Goal: Information Seeking & Learning: Learn about a topic

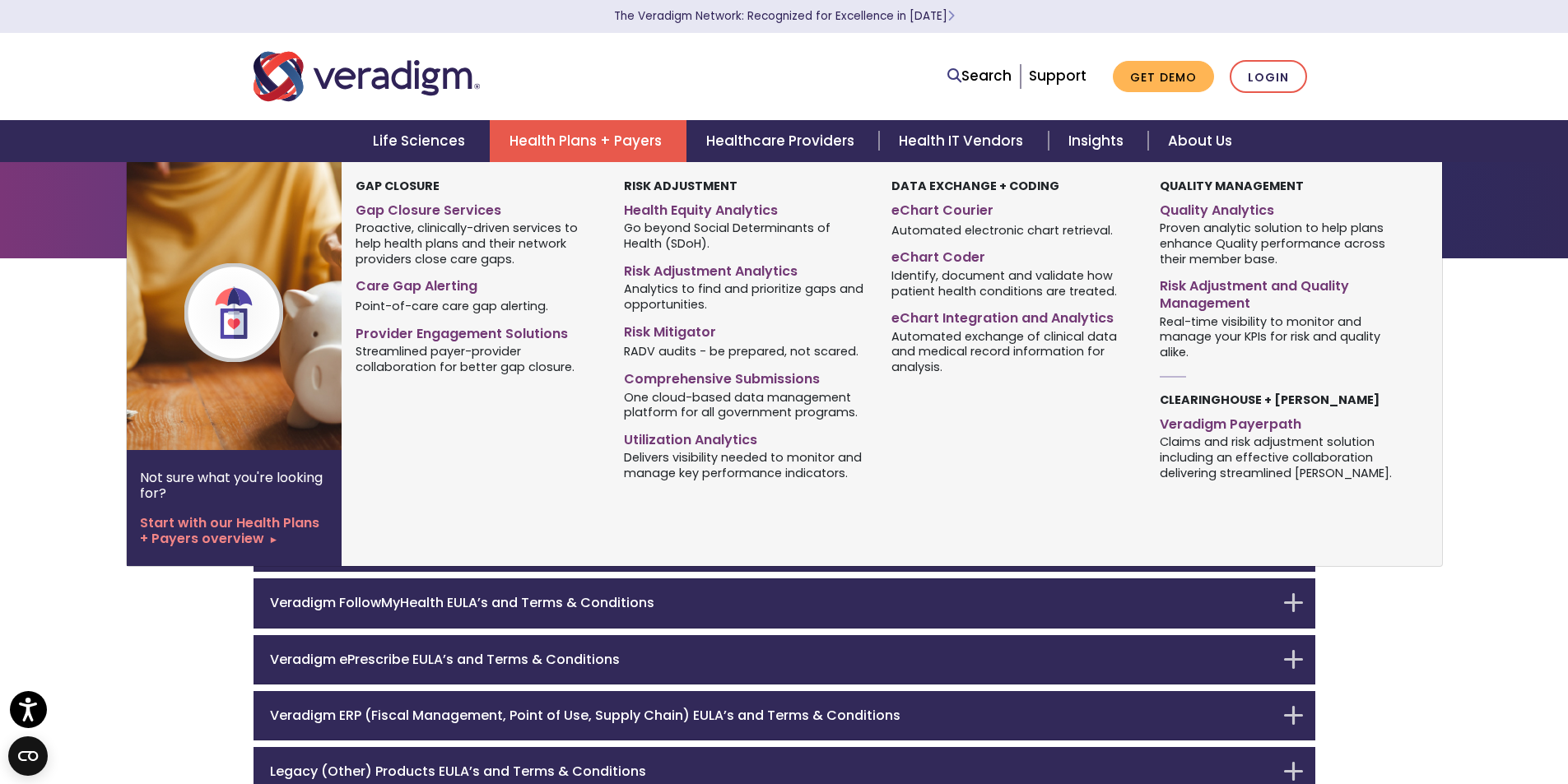
click at [543, 131] on link "Health Plans + Payers" at bounding box center [588, 140] width 197 height 42
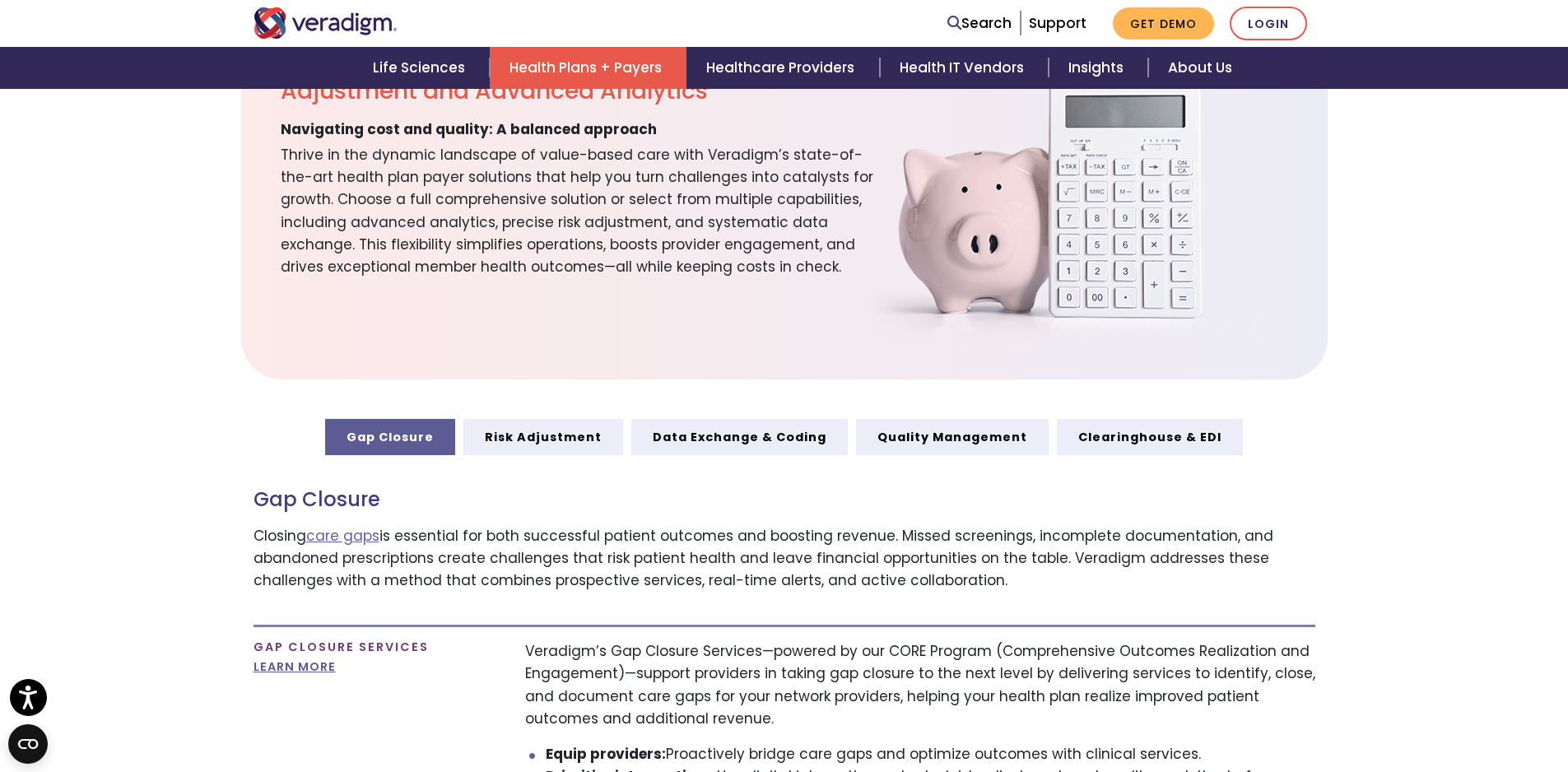
scroll to position [577, 0]
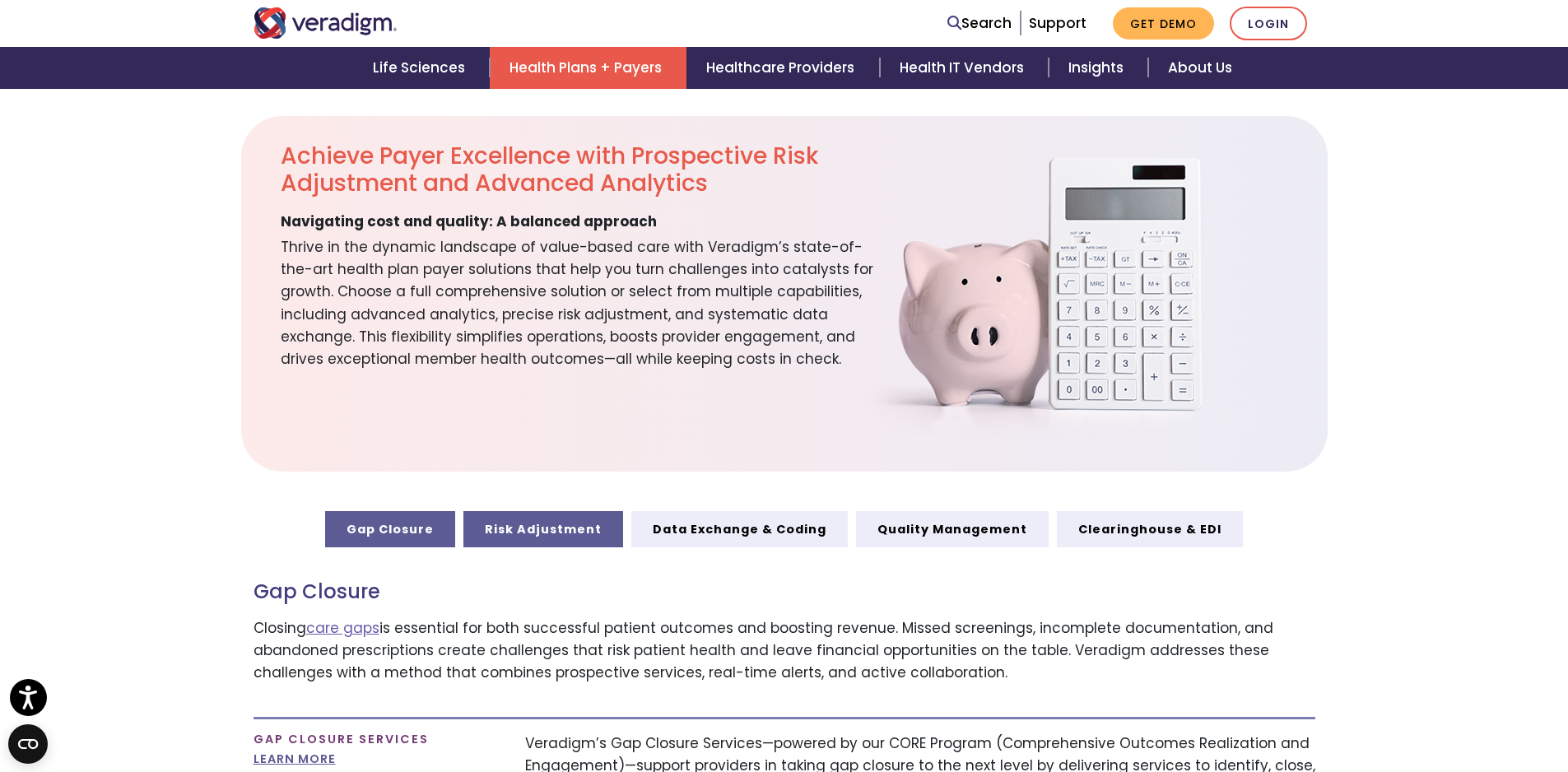
click at [546, 519] on link "Risk Adjustment" at bounding box center [543, 529] width 160 height 36
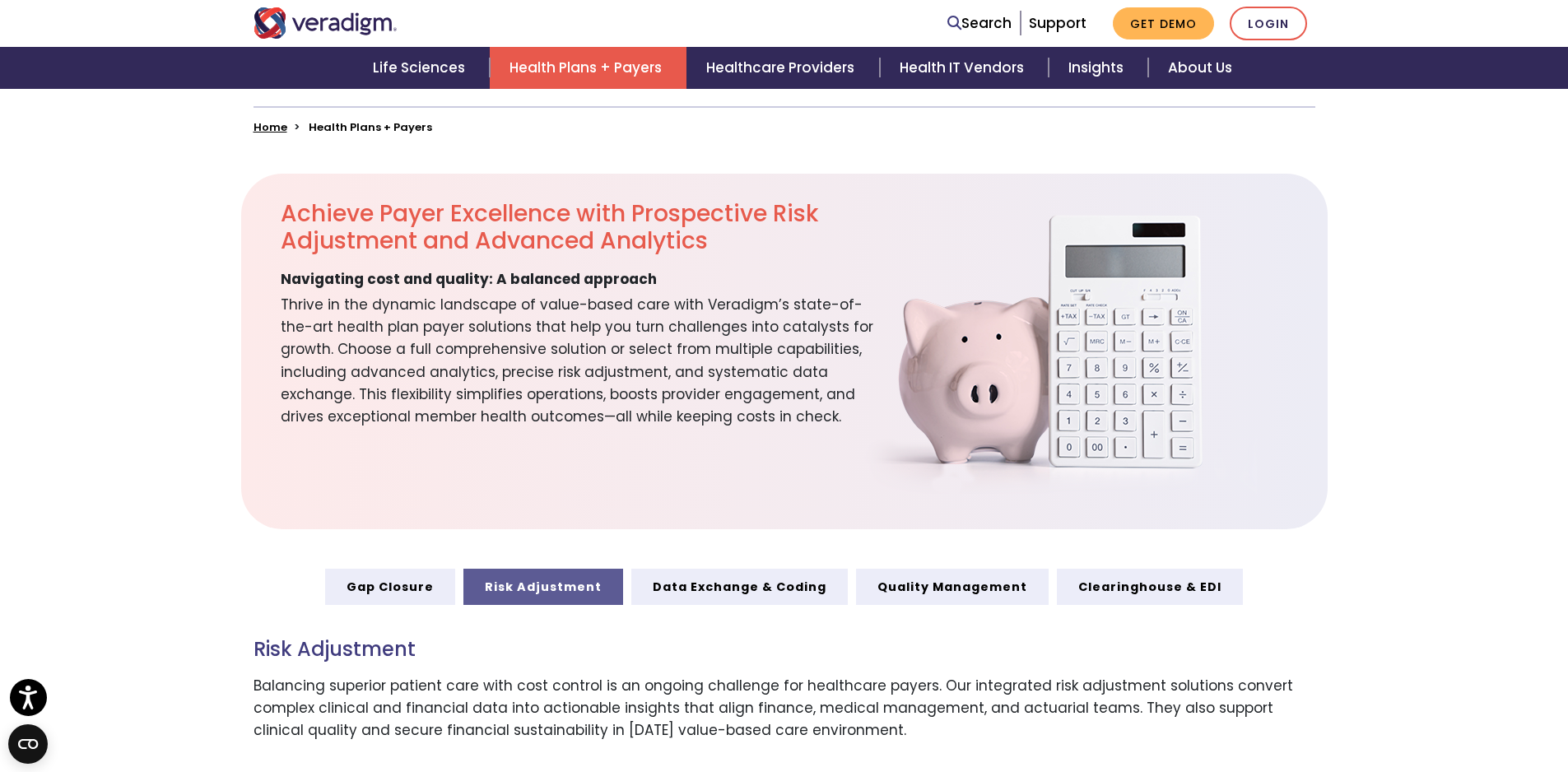
scroll to position [494, 0]
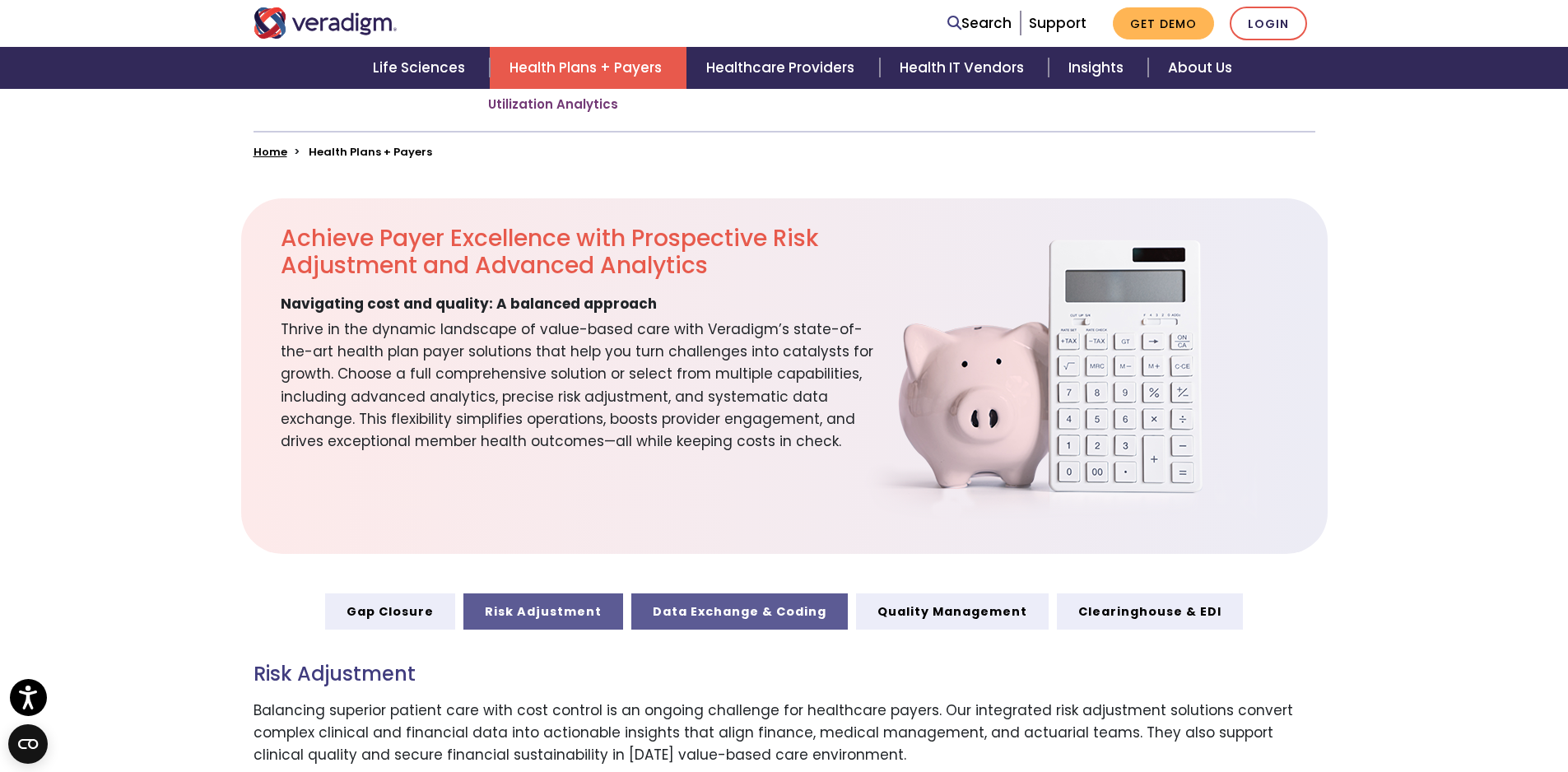
click at [732, 609] on link "Data Exchange & Coding" at bounding box center [740, 611] width 217 height 36
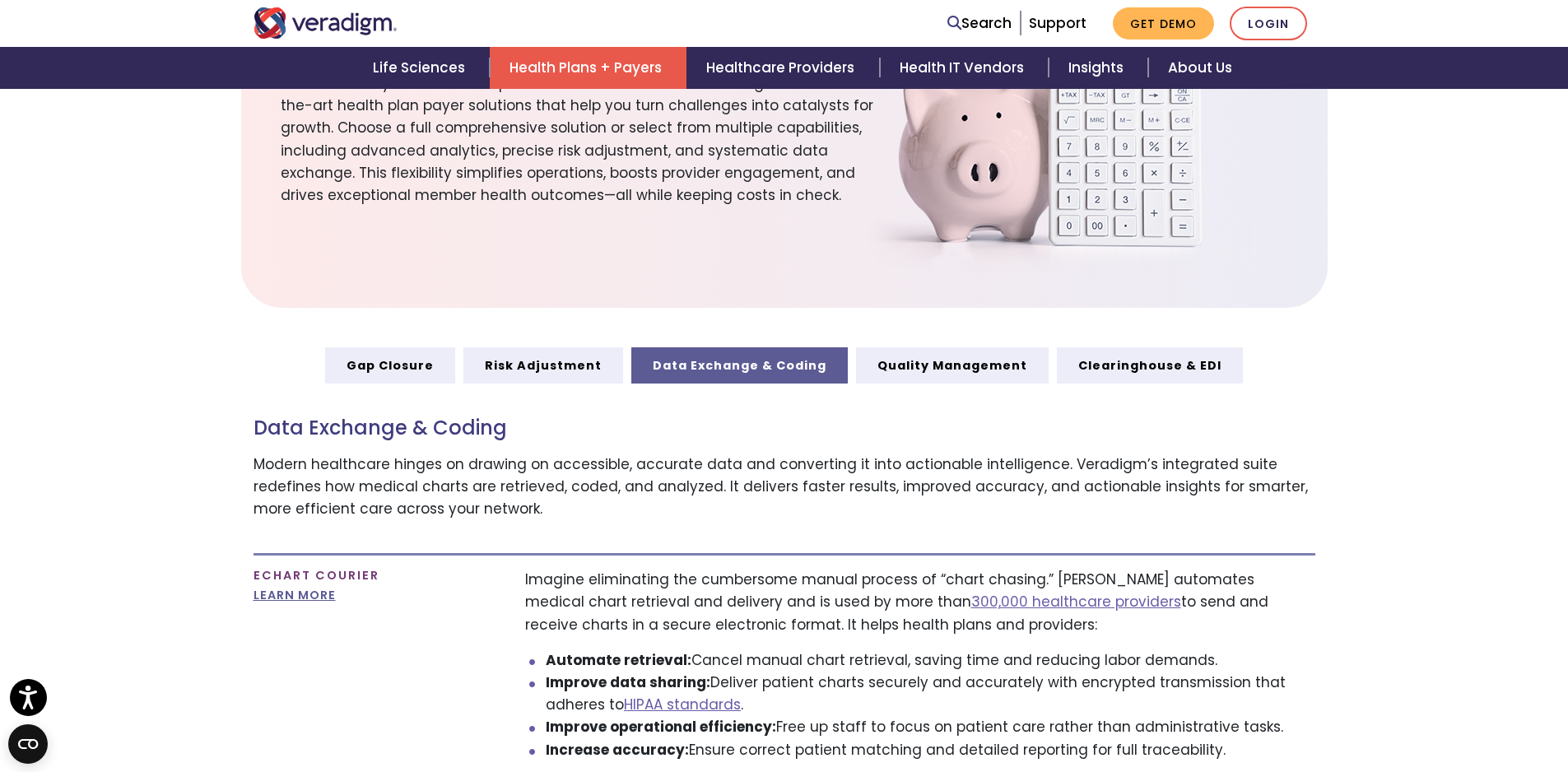
scroll to position [658, 0]
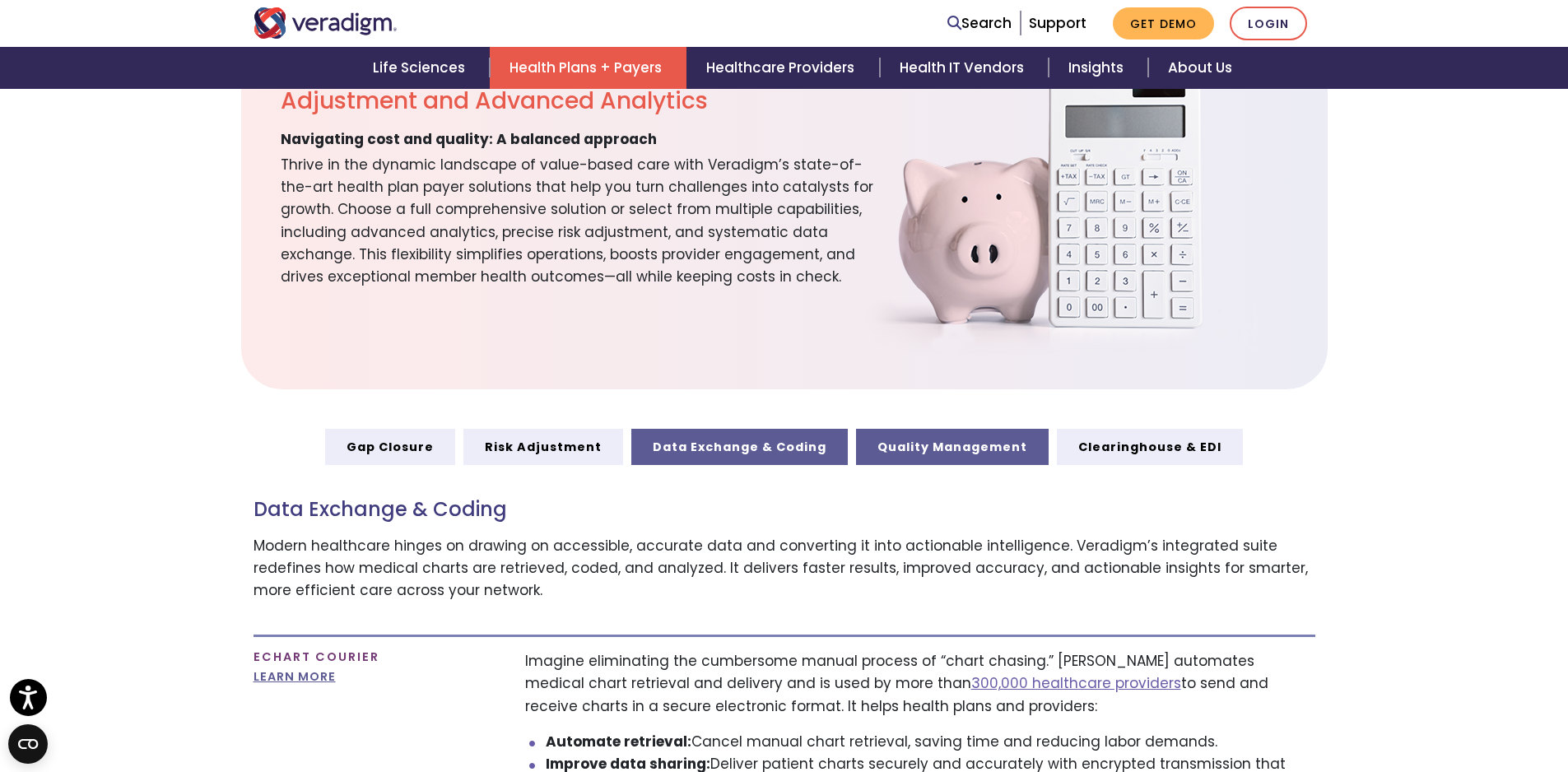
click at [928, 450] on link "Quality Management" at bounding box center [952, 447] width 193 height 36
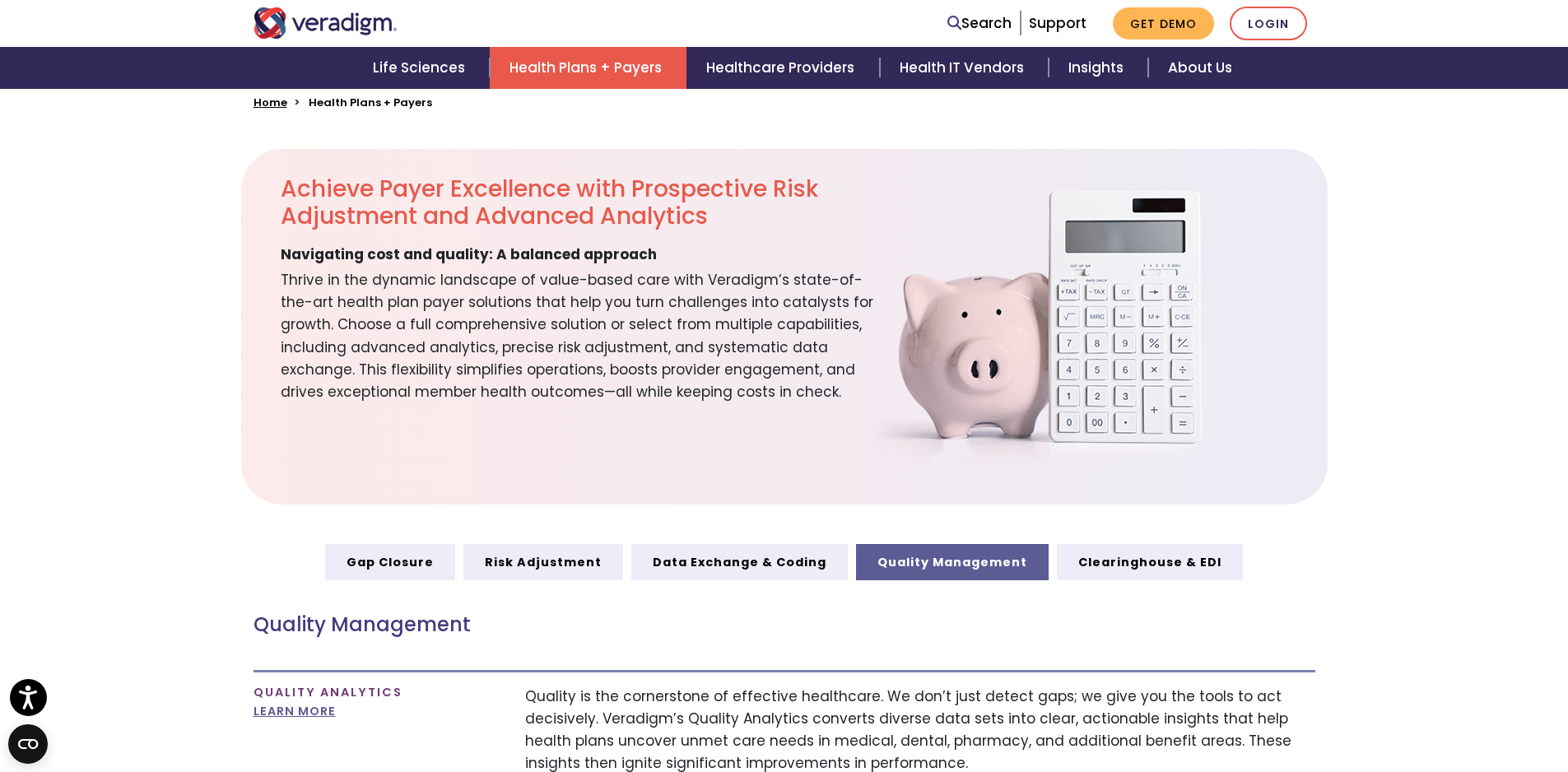
scroll to position [396, 0]
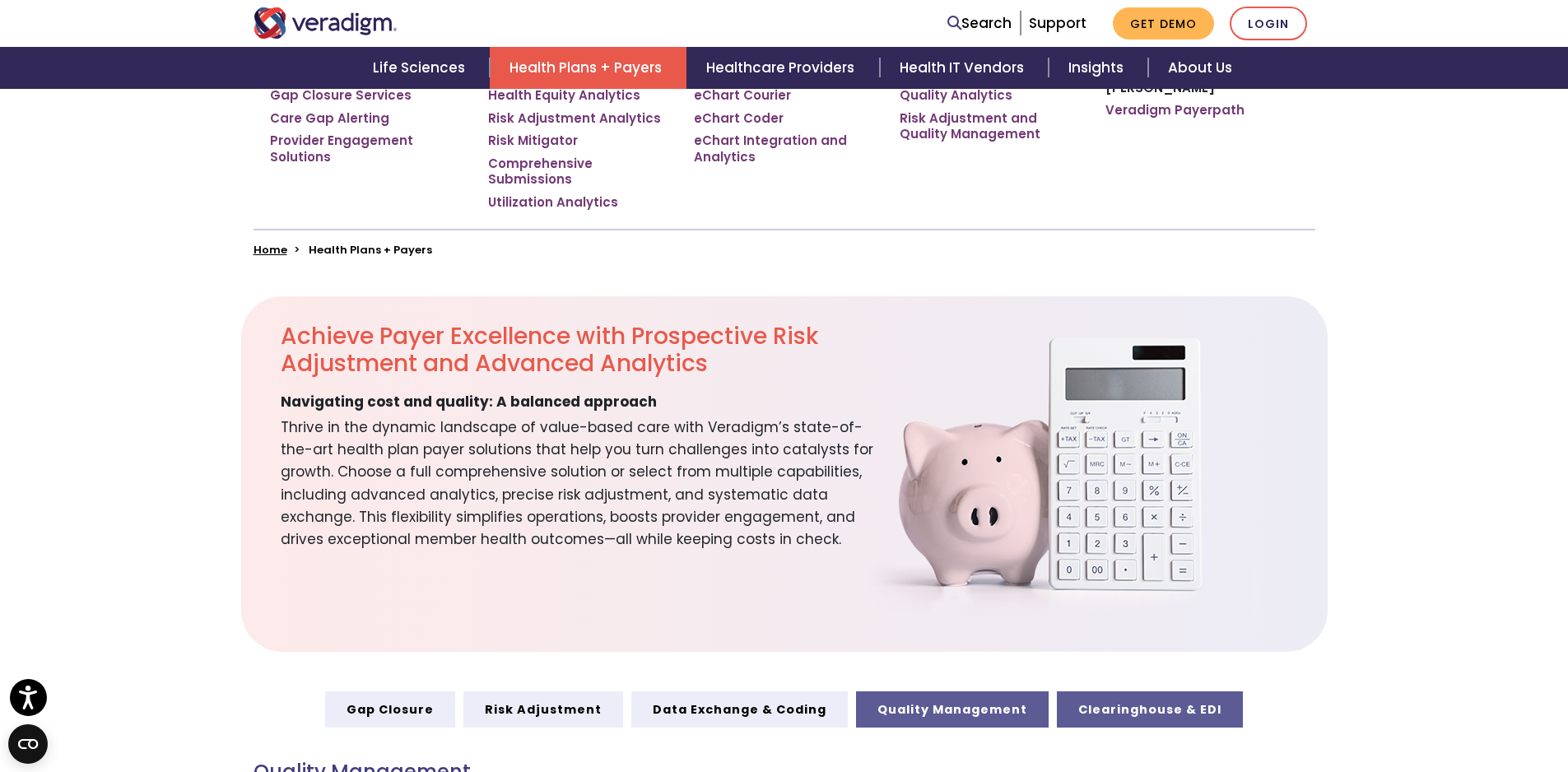
click at [1120, 704] on link "Clearinghouse & EDI" at bounding box center [1149, 710] width 186 height 36
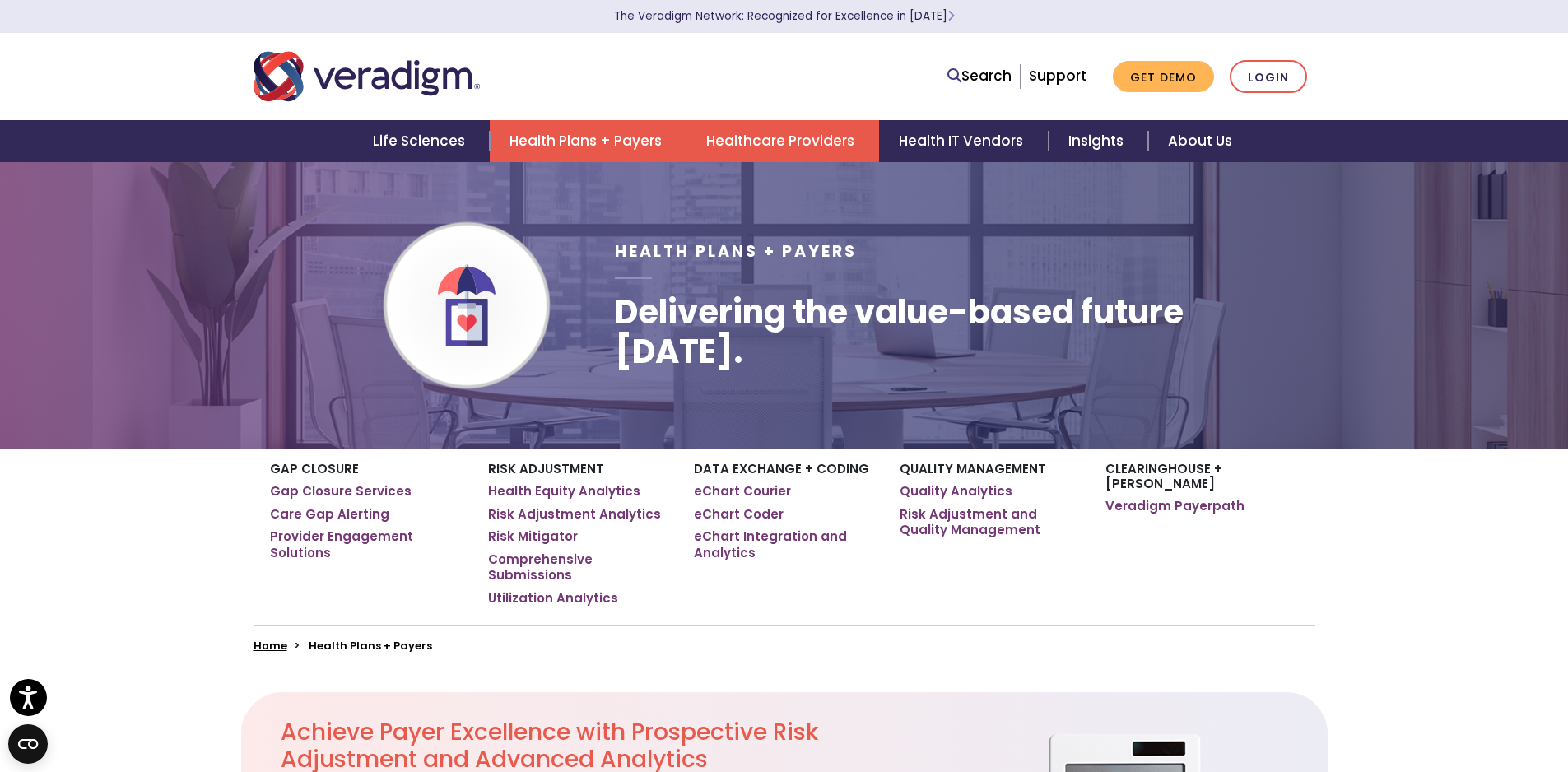
click at [749, 144] on link "Healthcare Providers" at bounding box center [782, 140] width 193 height 42
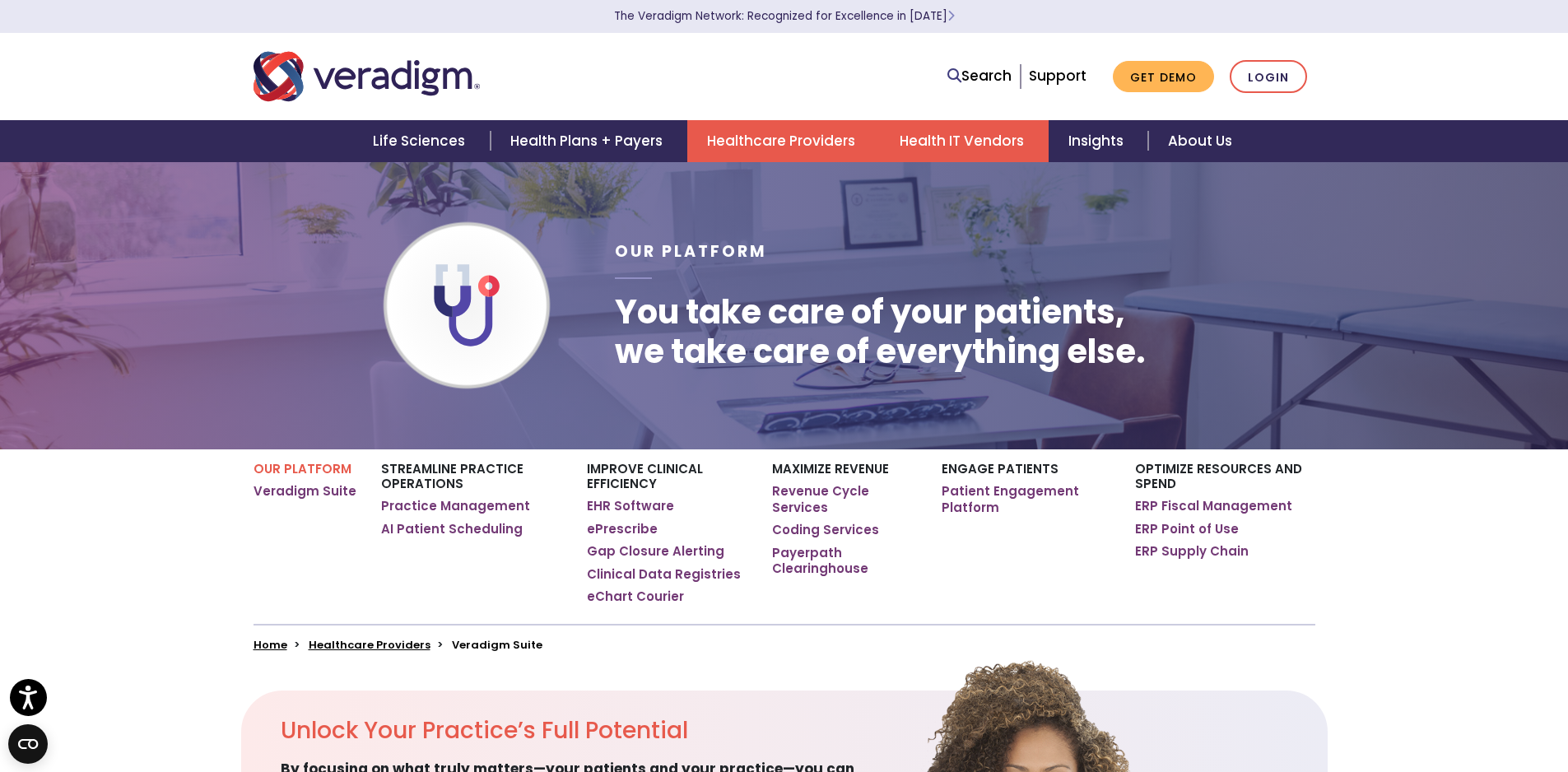
click at [943, 139] on link "Health IT Vendors" at bounding box center [964, 140] width 169 height 42
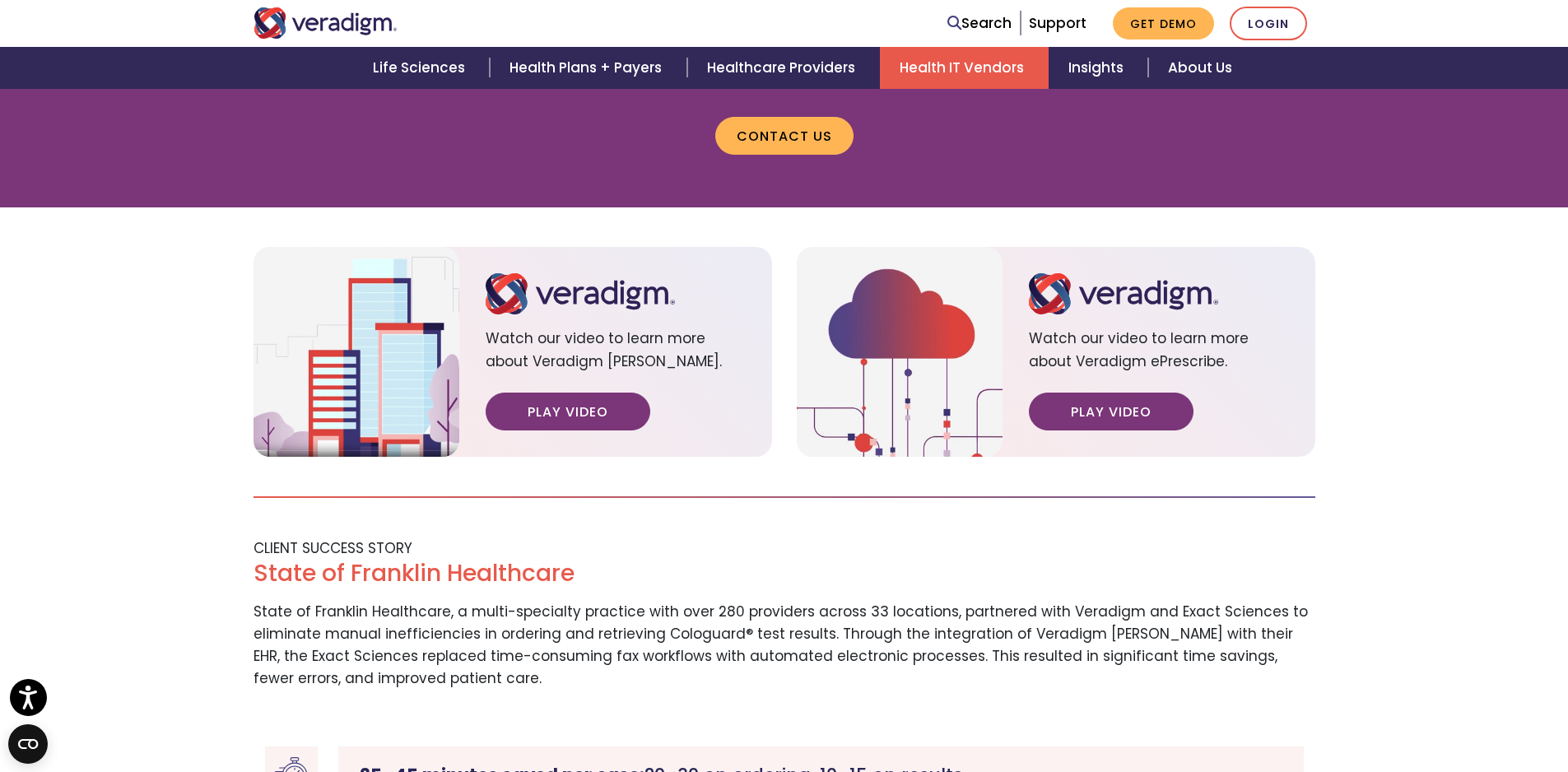
scroll to position [1609, 0]
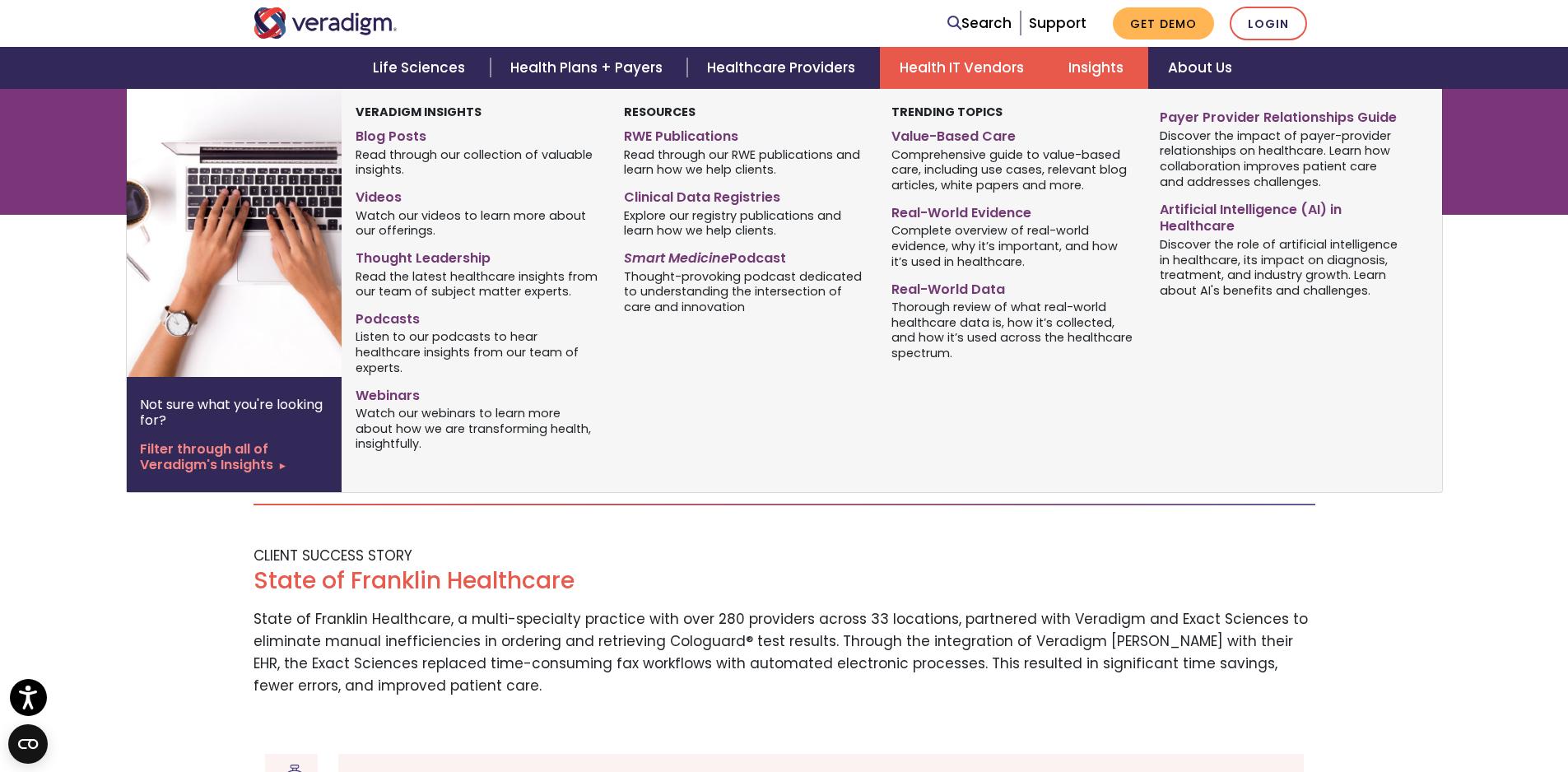
click at [1082, 78] on link "Insights" at bounding box center [1098, 68] width 99 height 42
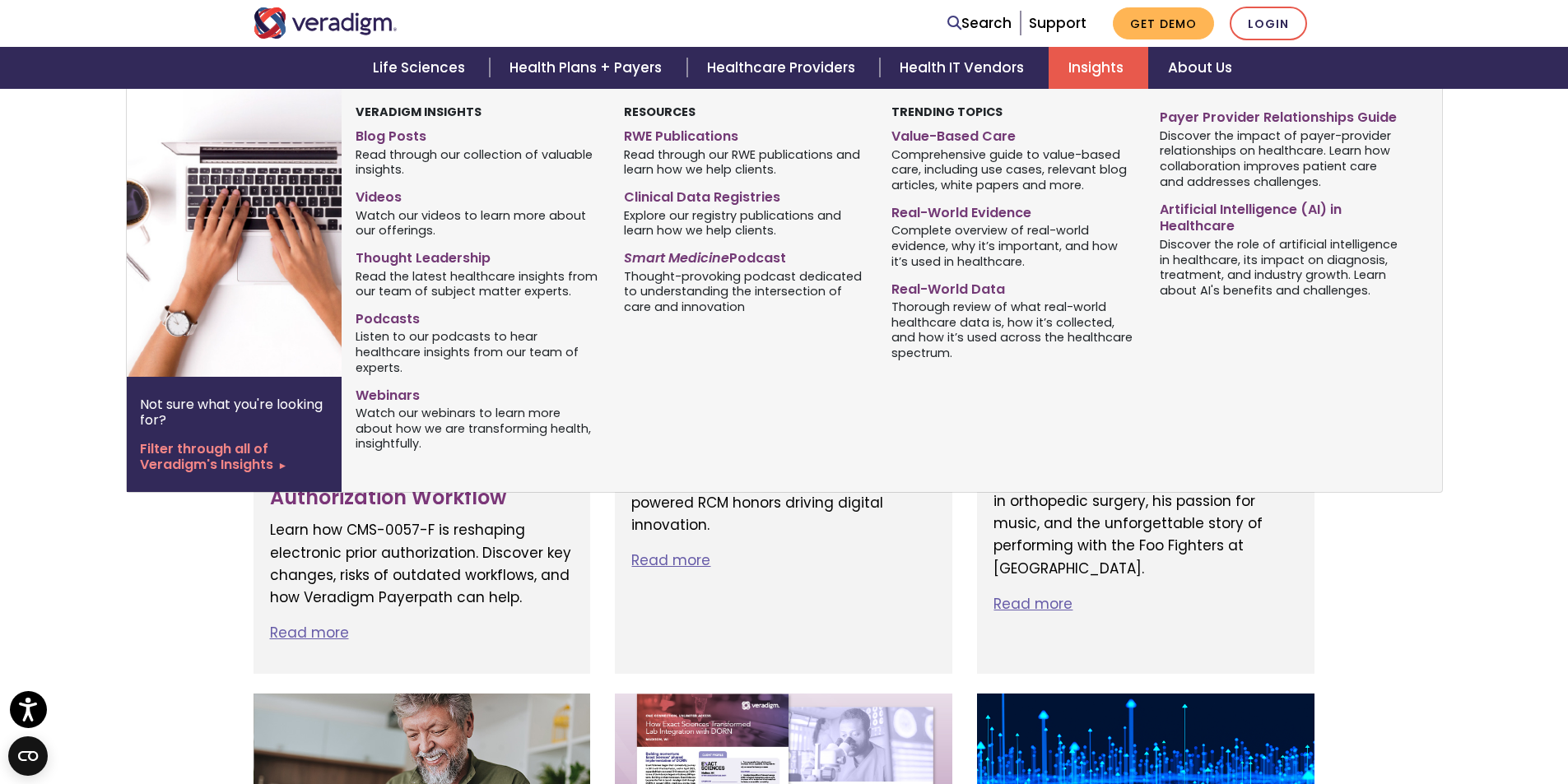
scroll to position [329, 0]
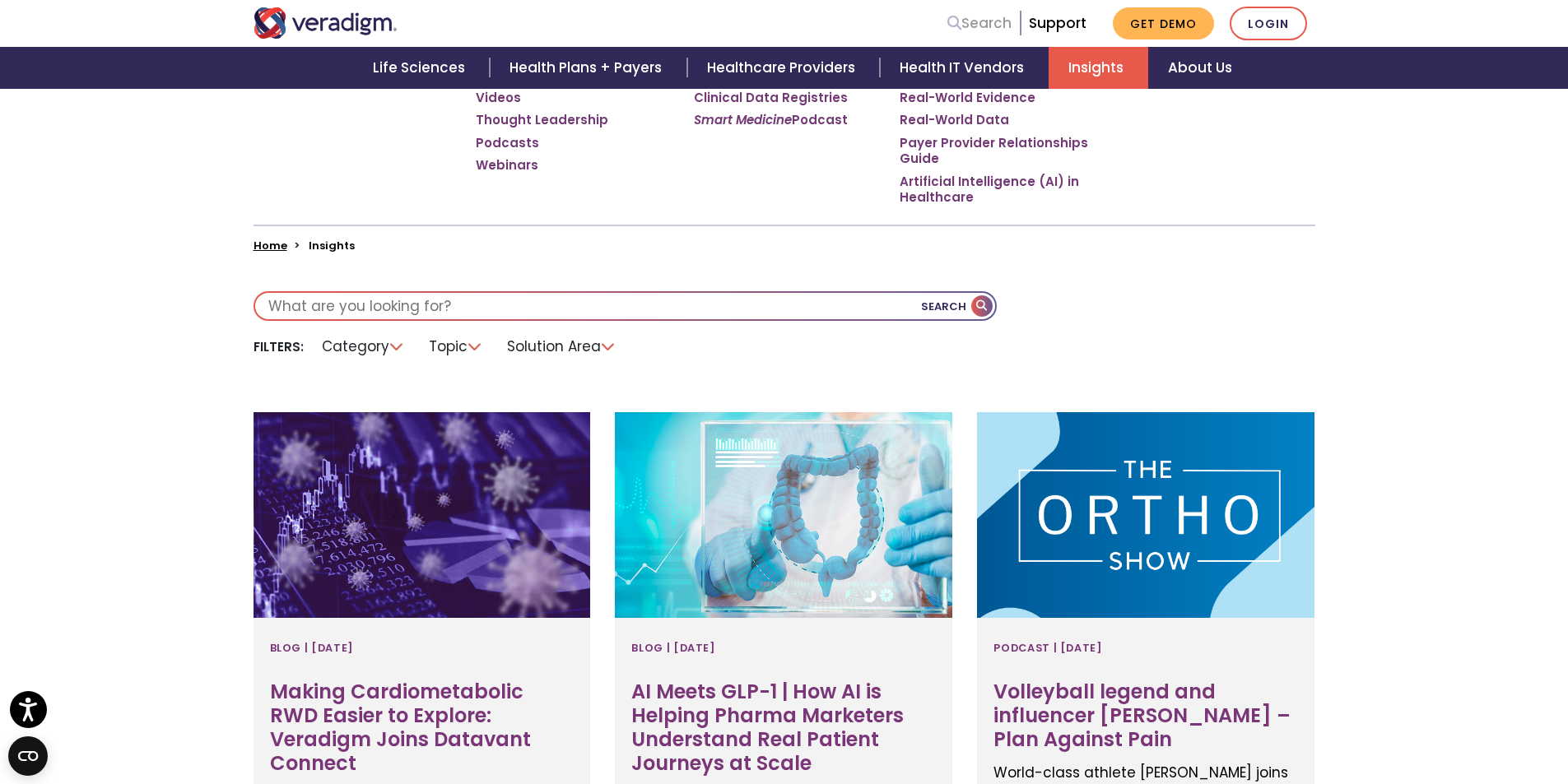
click at [990, 27] on link "Search" at bounding box center [979, 23] width 64 height 22
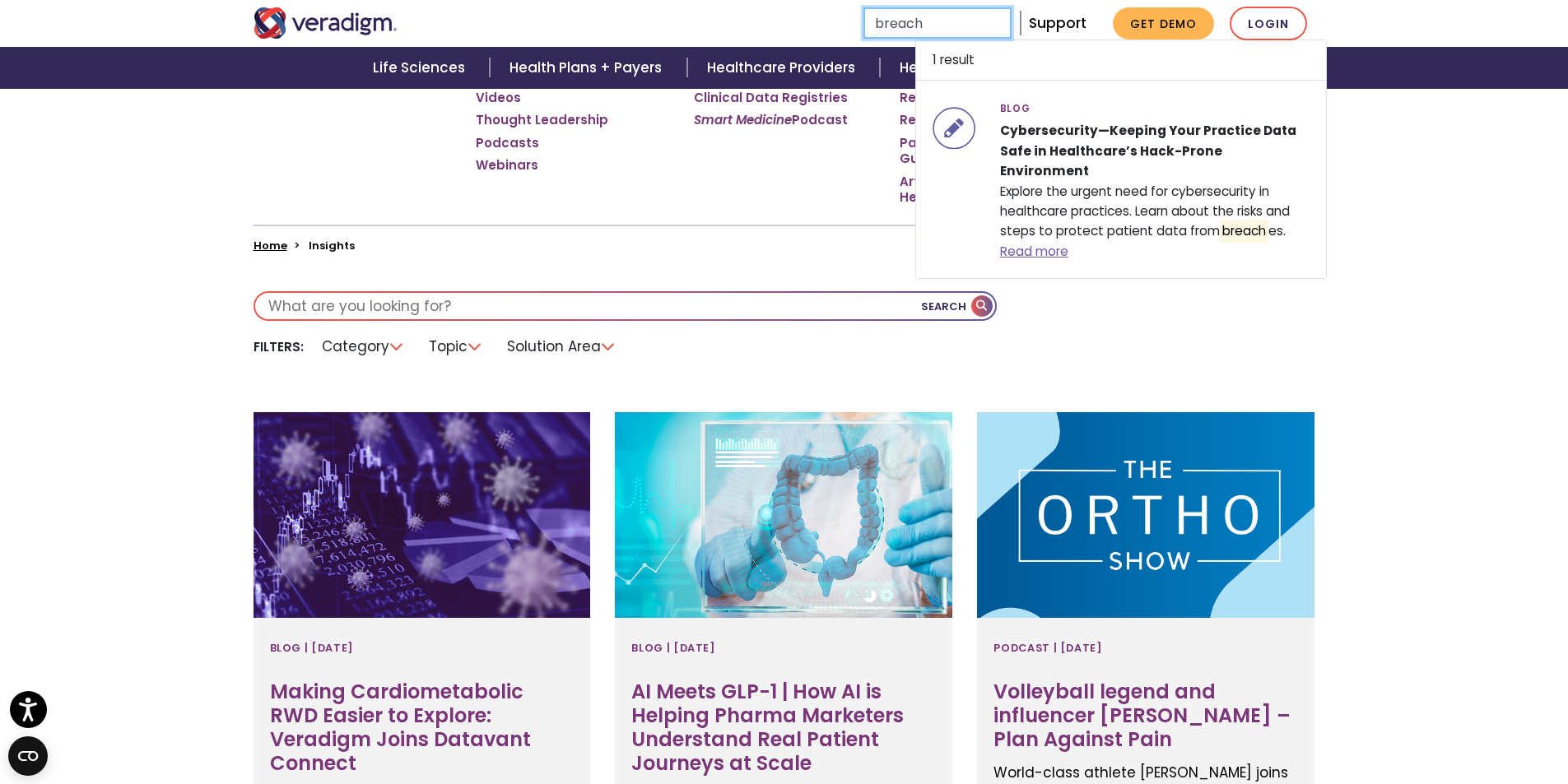
drag, startPoint x: 938, startPoint y: 17, endPoint x: 860, endPoint y: 24, distance: 78.3
click at [860, 24] on li "Search breach 1 result Blog" at bounding box center [906, 22] width 214 height 31
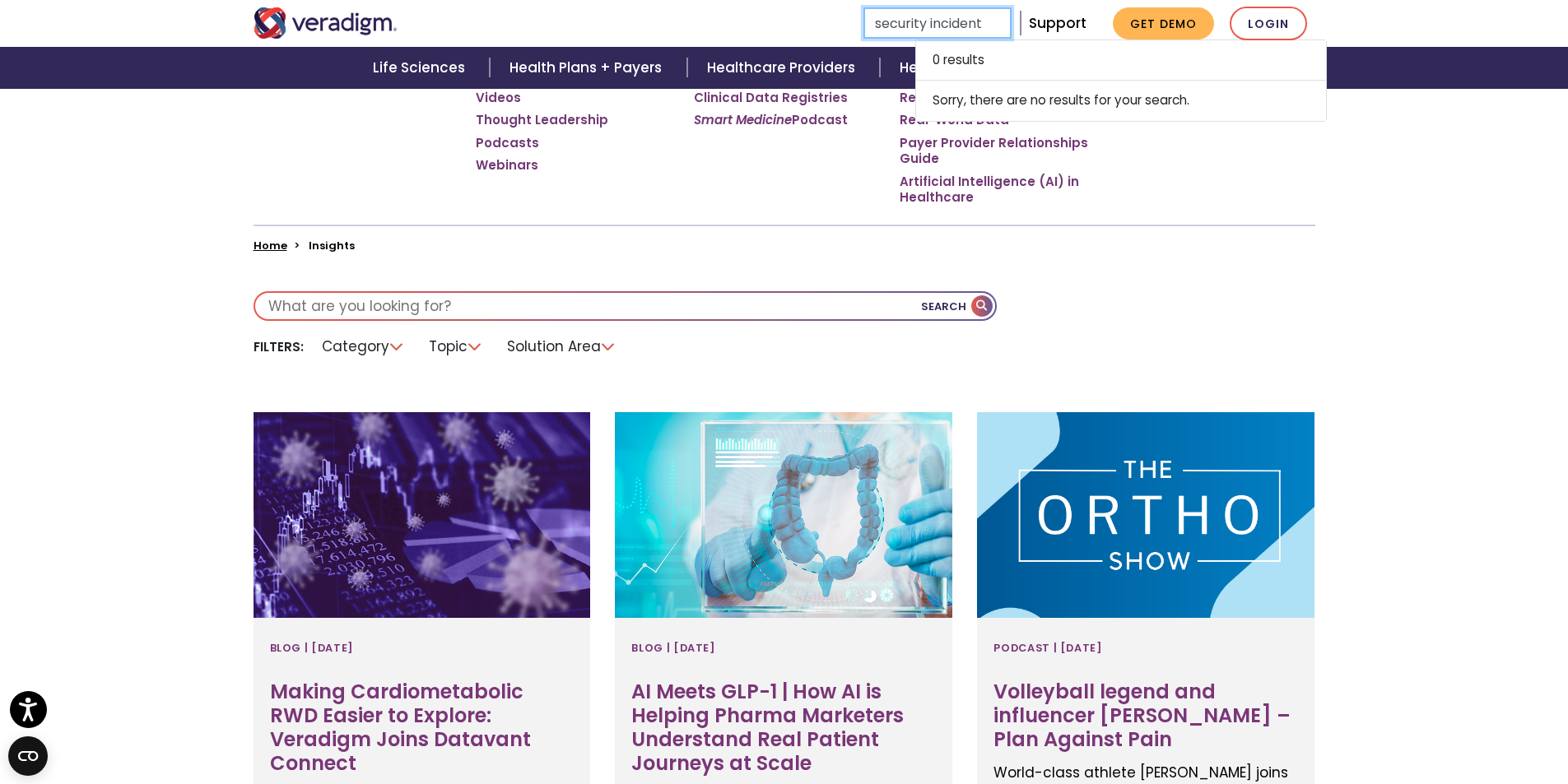
type input "security incident"
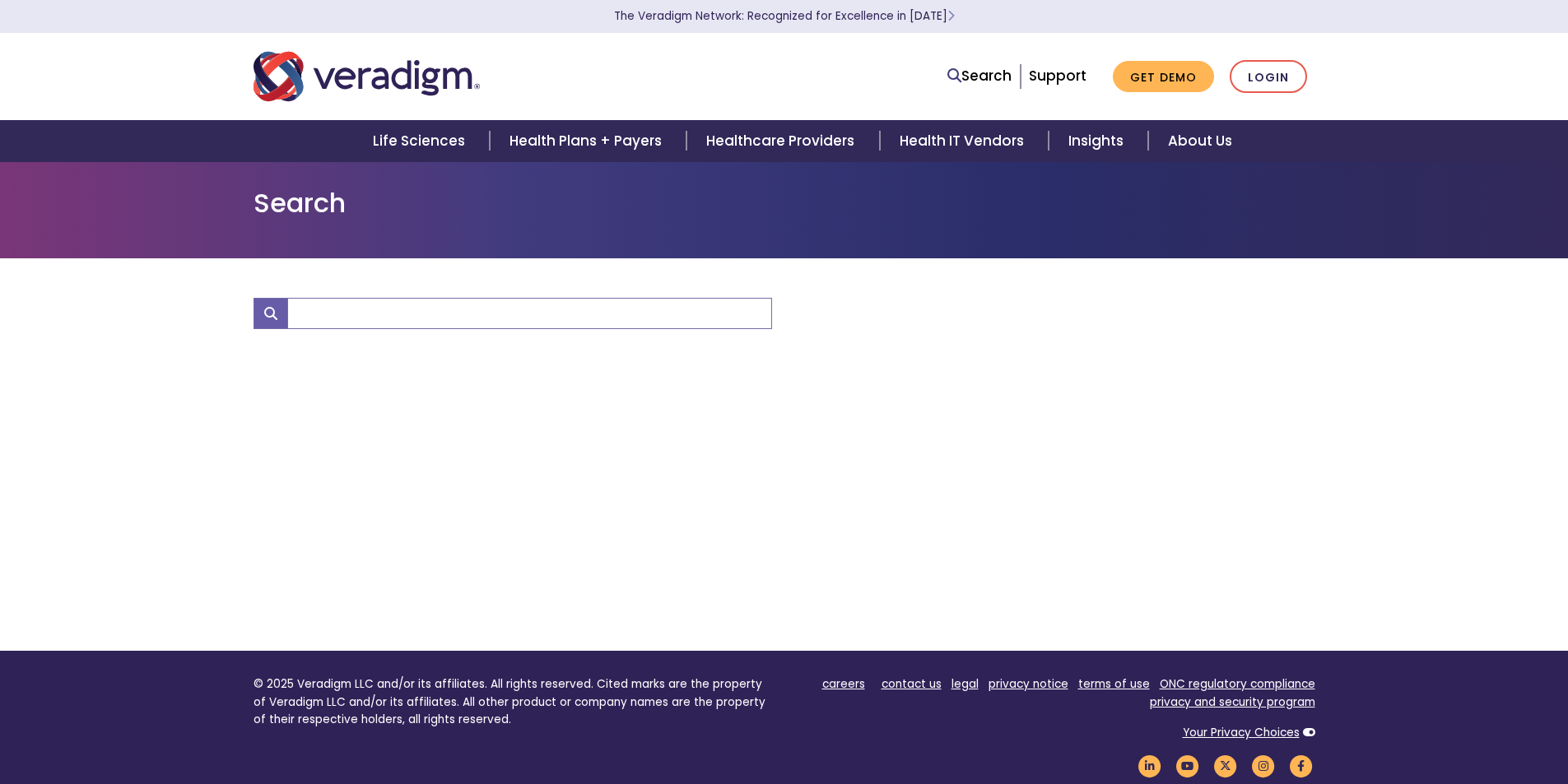
type input "security incident"
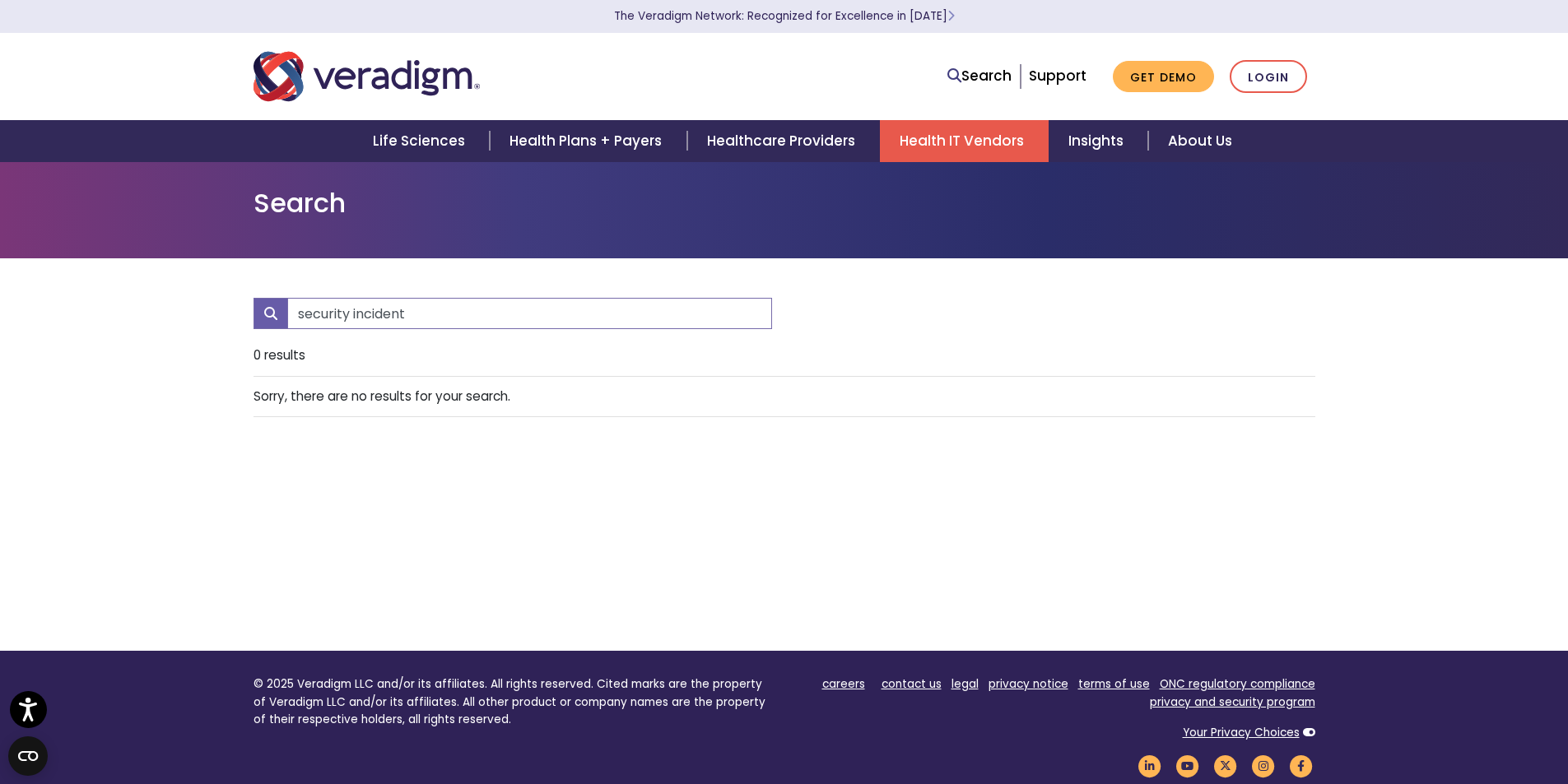
click at [967, 139] on link "Health IT Vendors" at bounding box center [964, 140] width 169 height 42
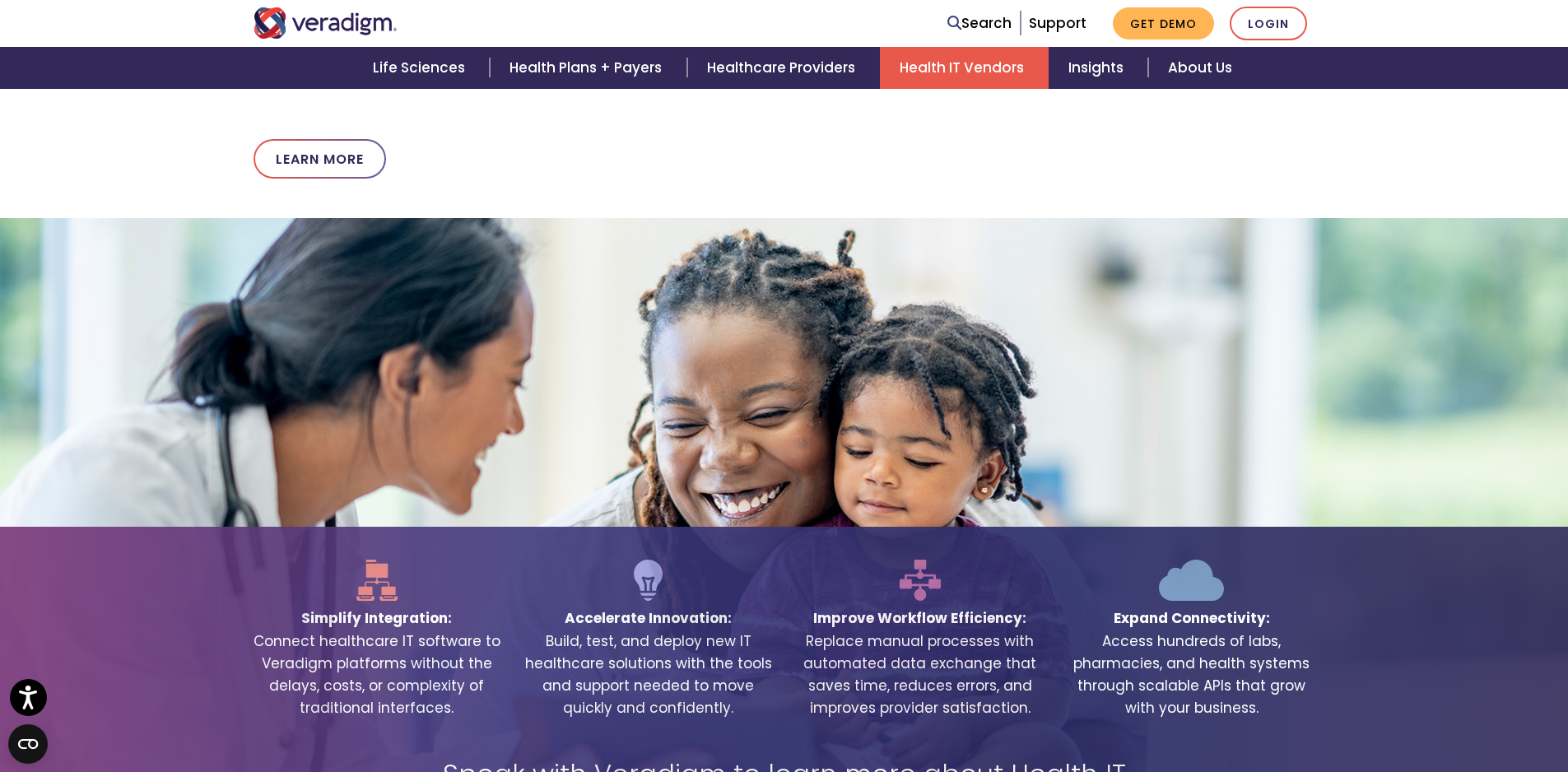
scroll to position [2718, 0]
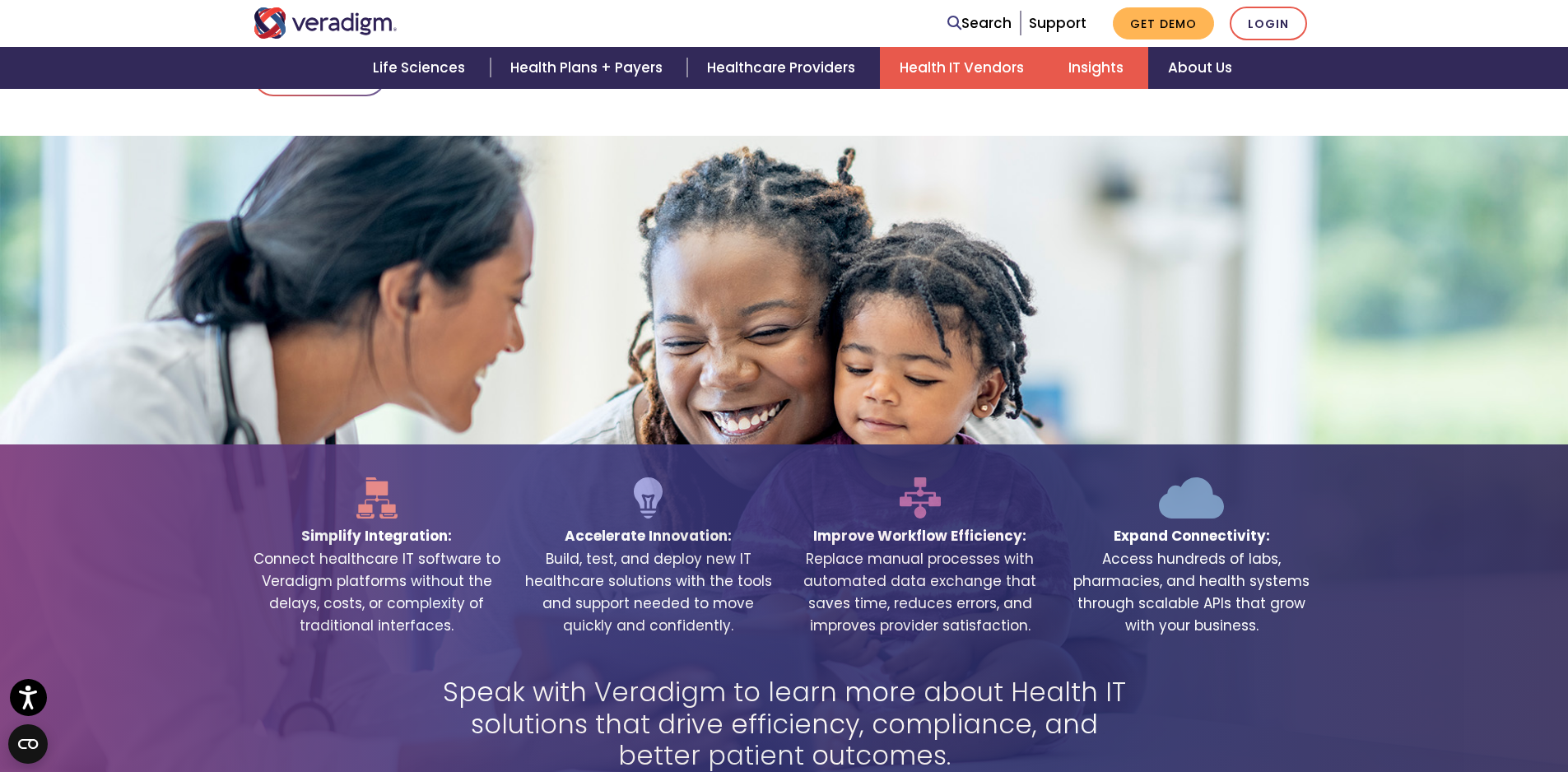
click at [1087, 58] on link "Insights" at bounding box center [1098, 68] width 99 height 42
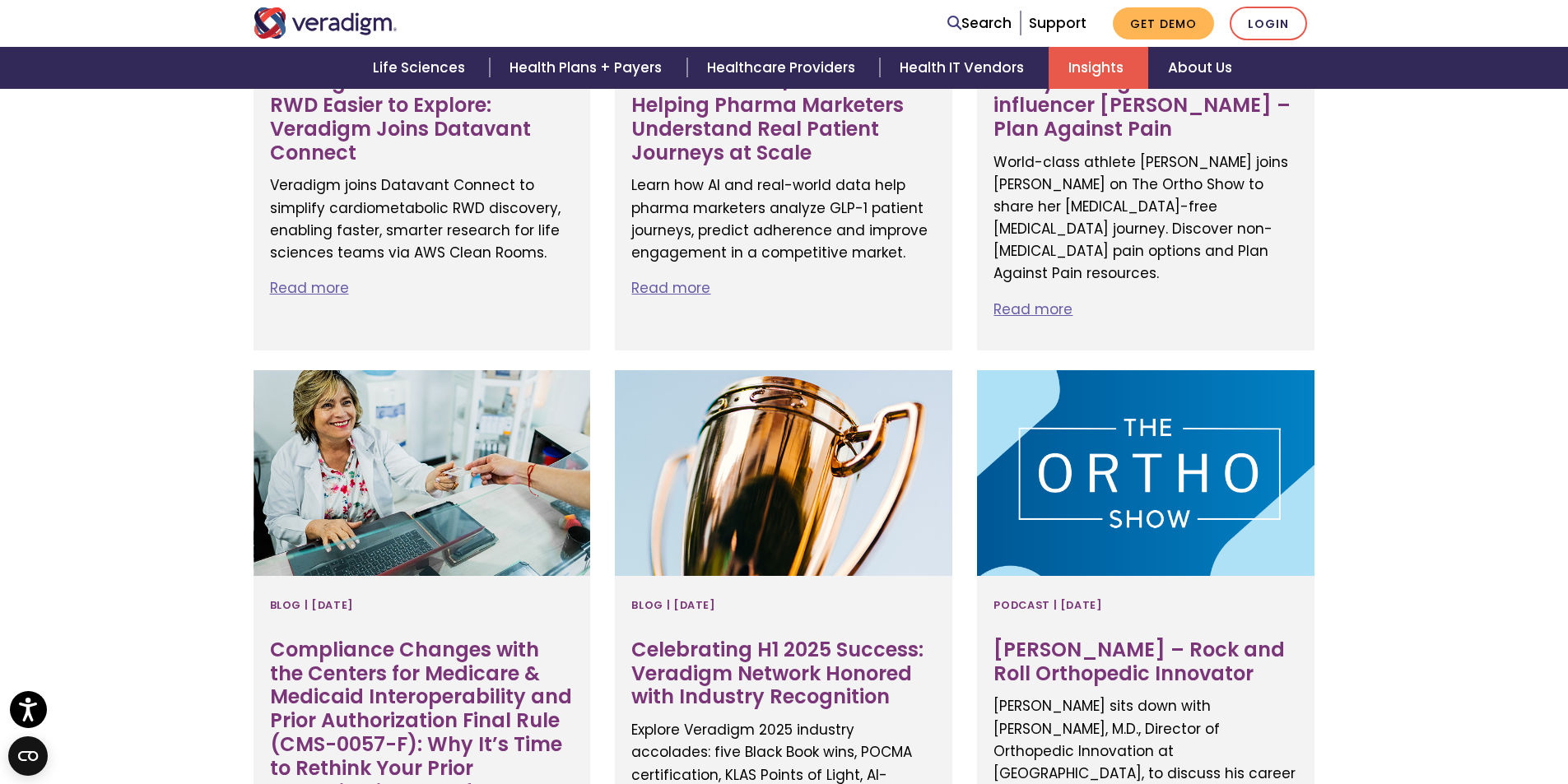
scroll to position [906, 0]
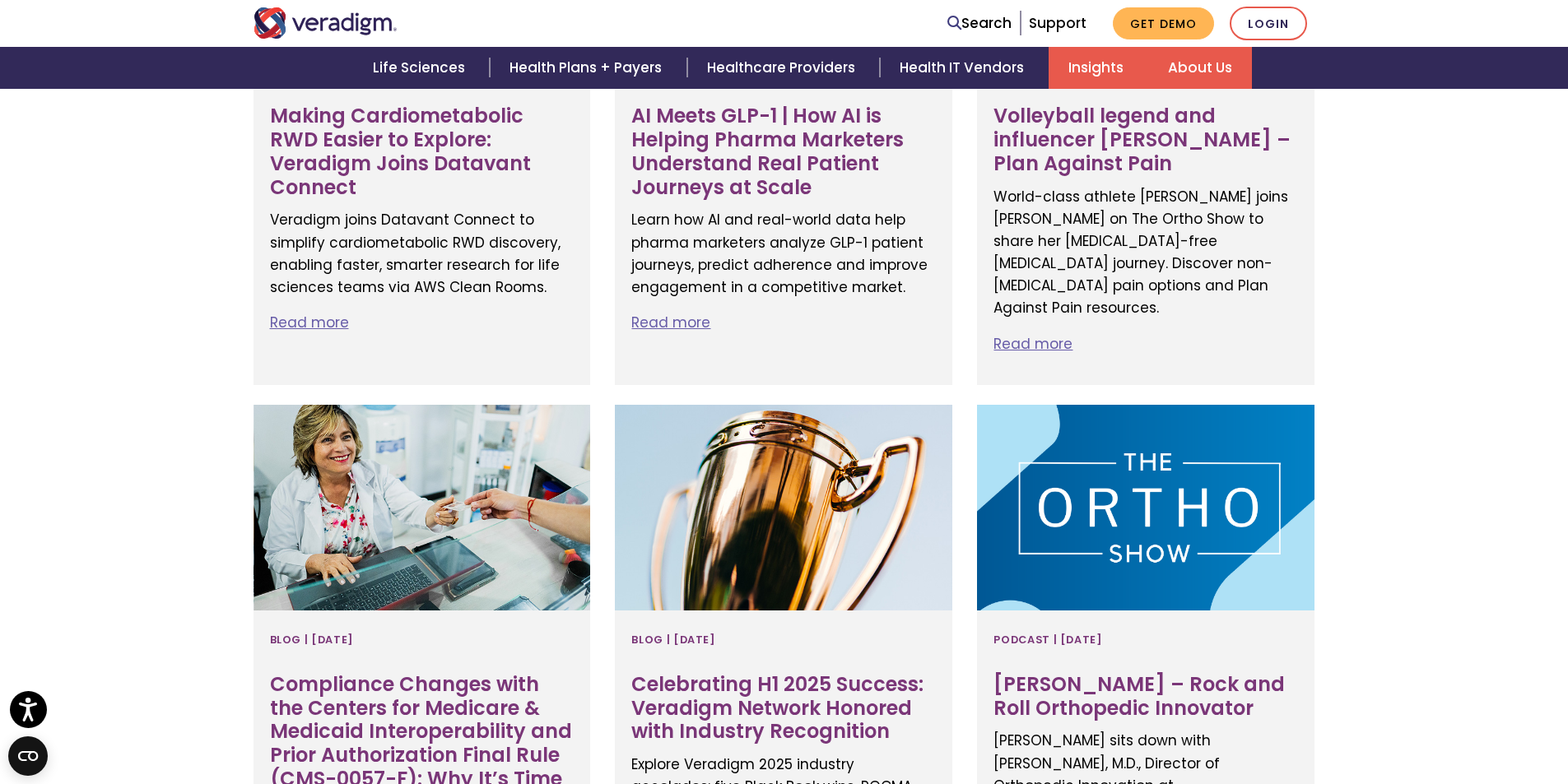
click at [1170, 83] on link "About Us" at bounding box center [1200, 67] width 104 height 42
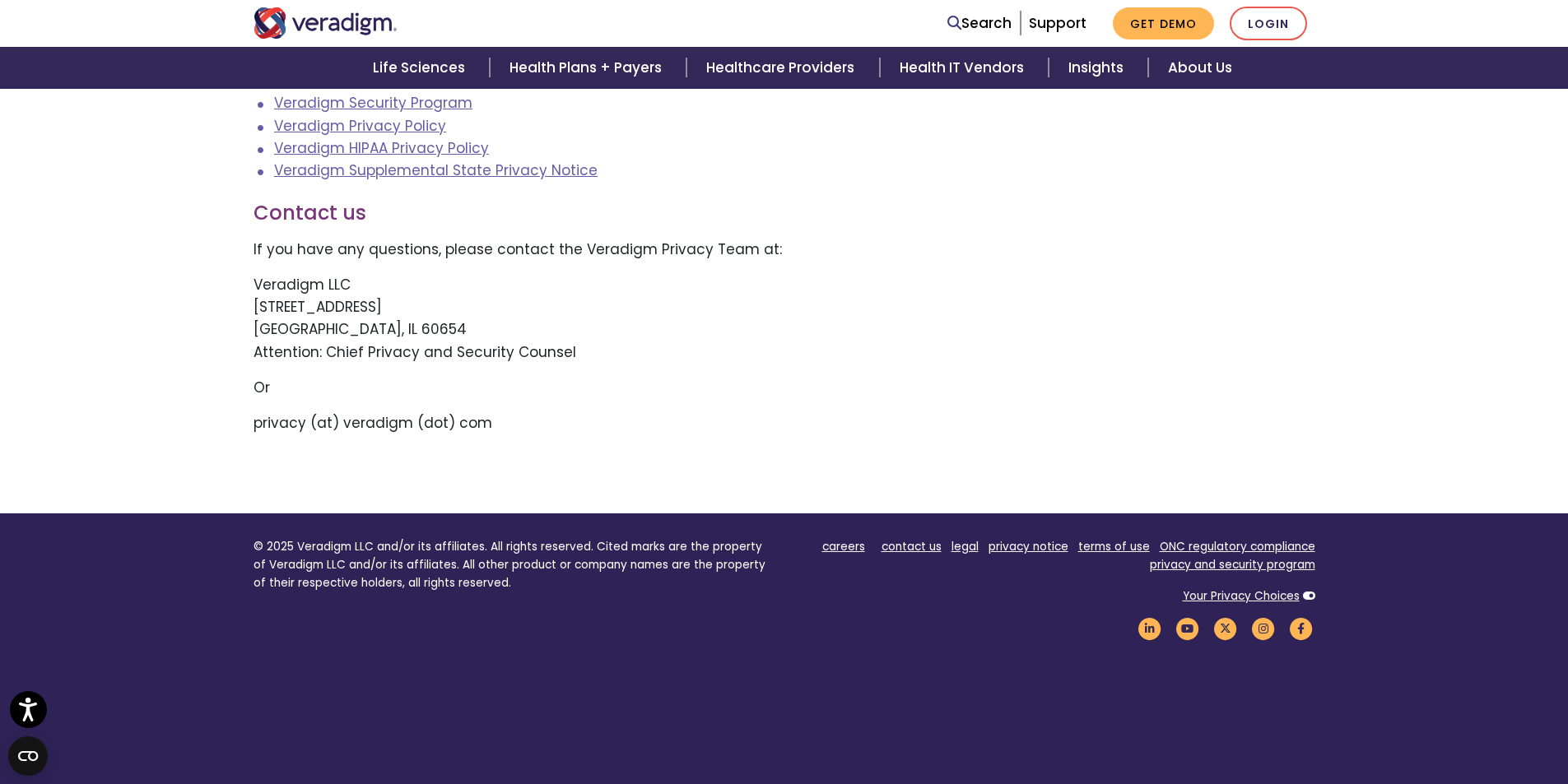
scroll to position [411, 0]
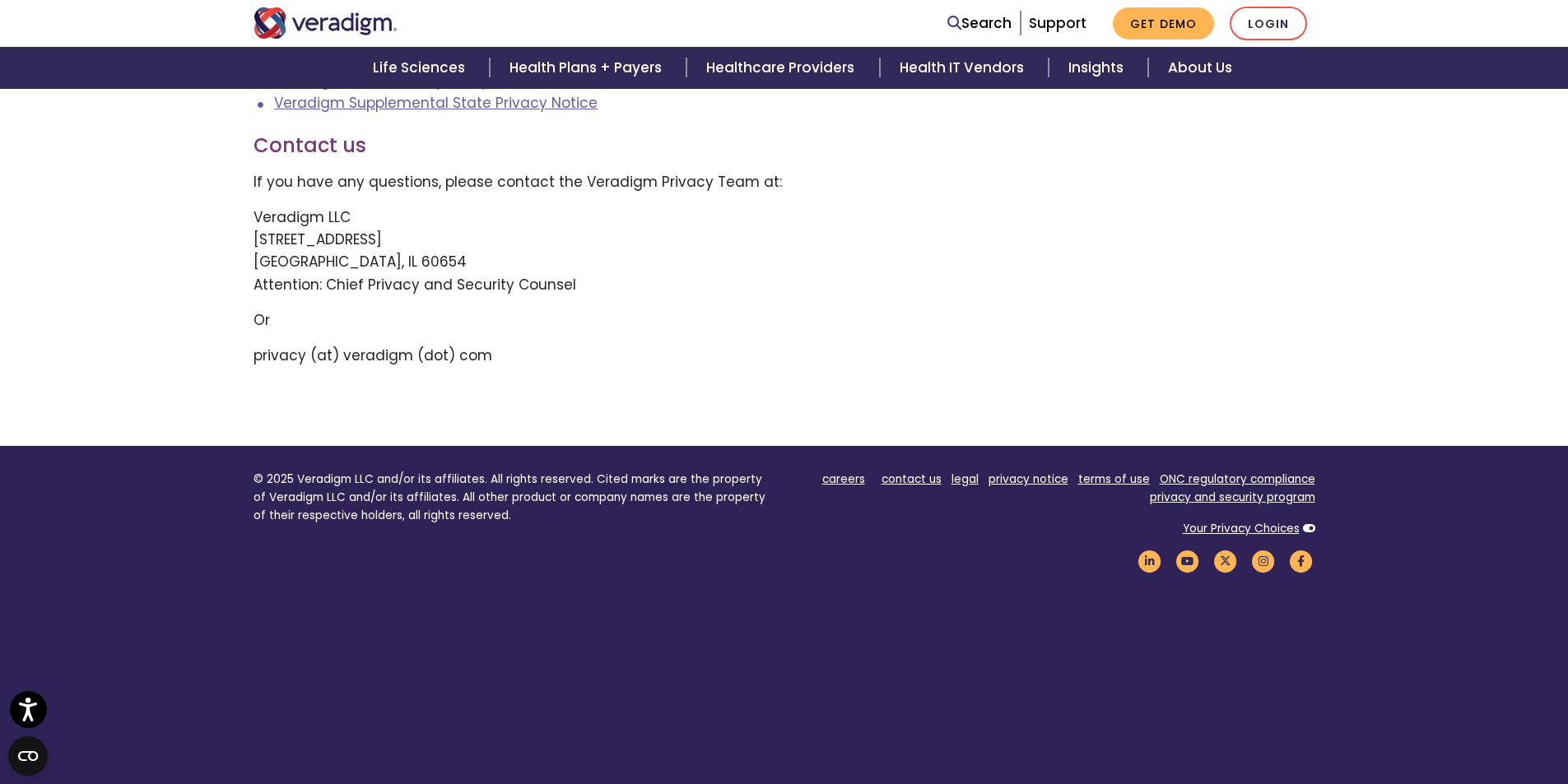
click at [935, 294] on p "Veradigm LLC [STREET_ADDRESS] Attention: Chief Privacy and Security Counsel" at bounding box center [784, 251] width 1062 height 90
